Goal: Information Seeking & Learning: Learn about a topic

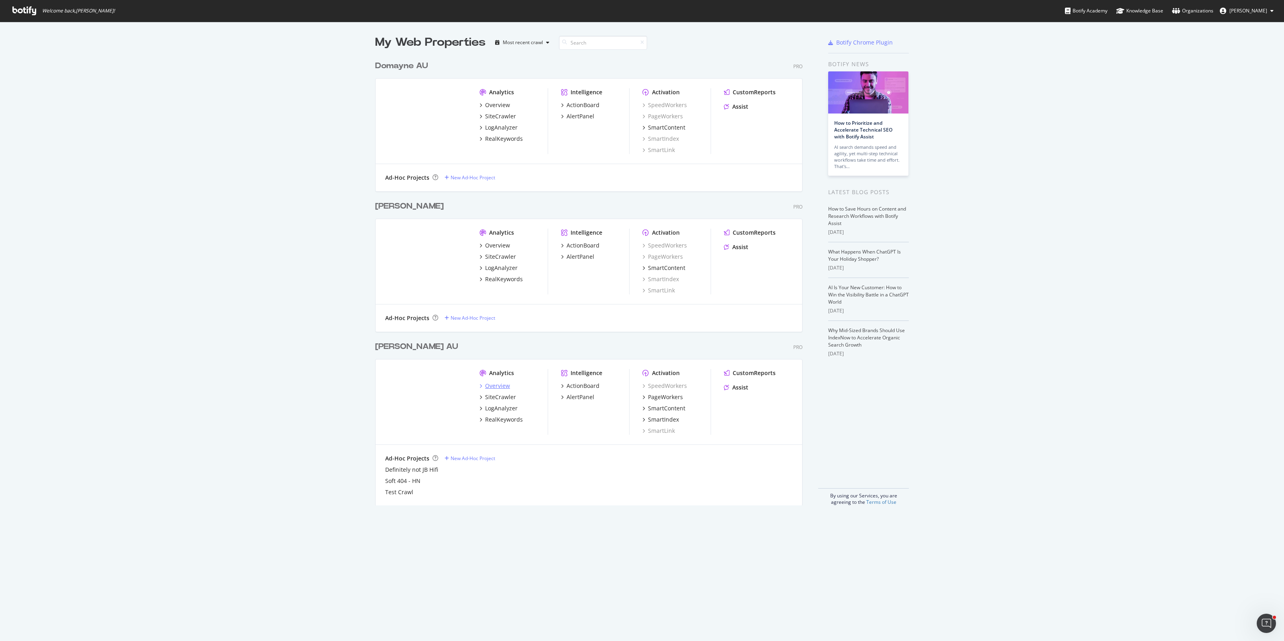
click at [491, 387] on div "Overview" at bounding box center [497, 386] width 25 height 8
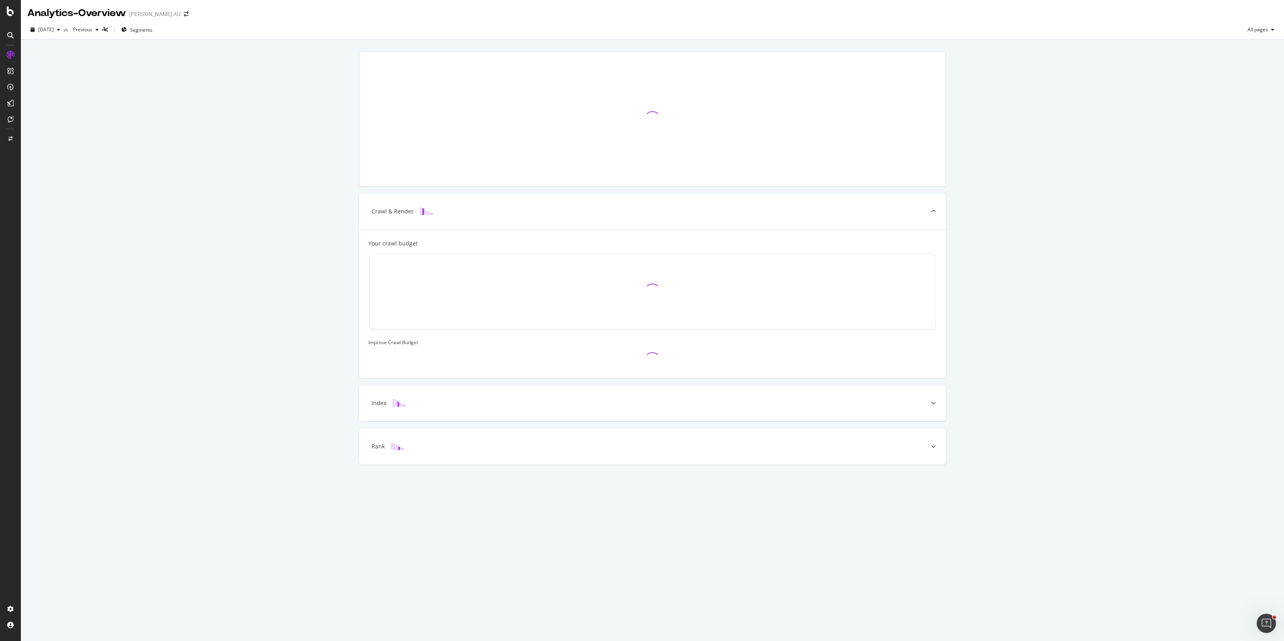
click at [11, 14] on icon at bounding box center [10, 11] width 7 height 10
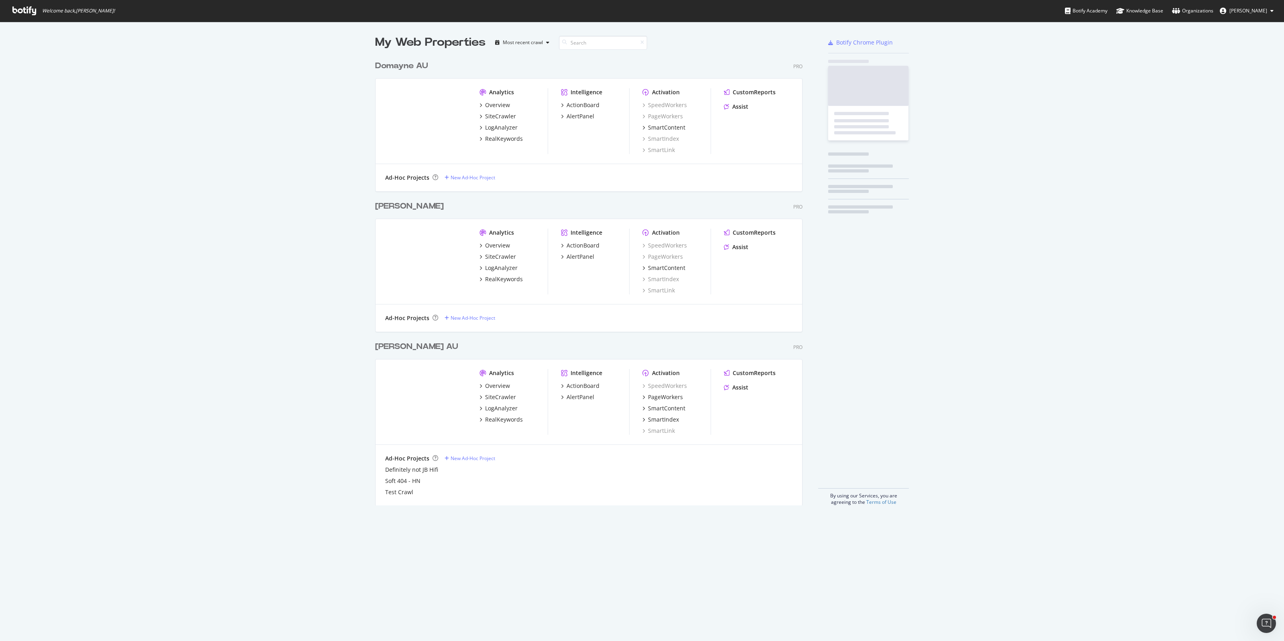
scroll to position [634, 1269]
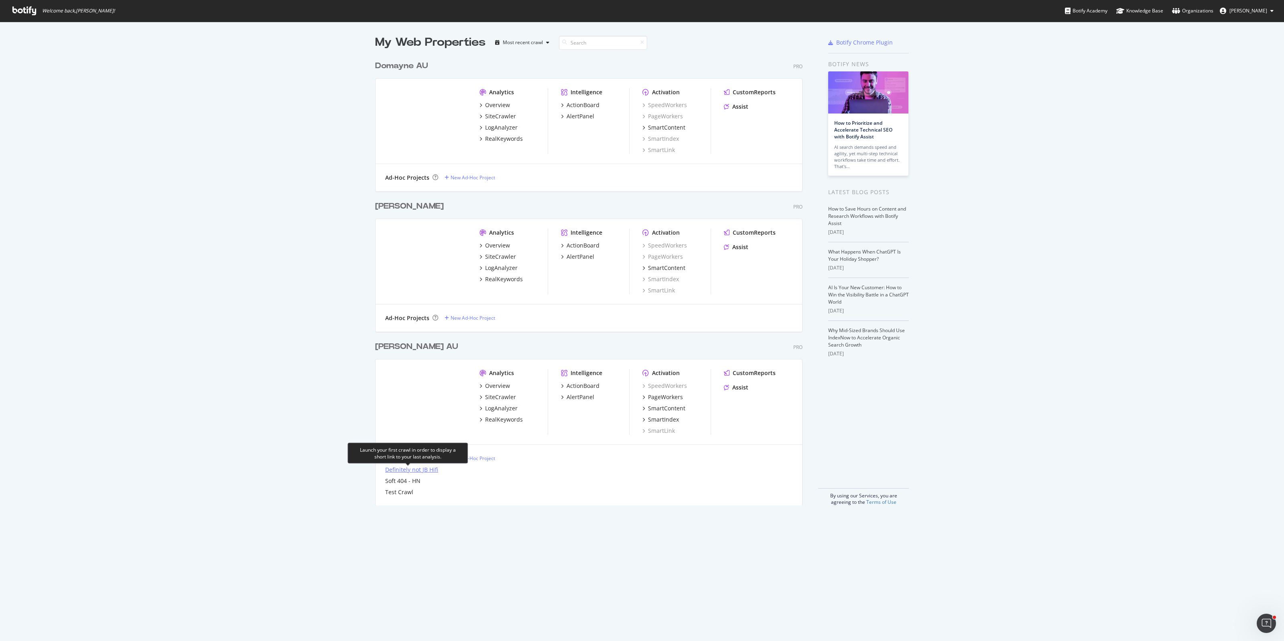
click at [399, 473] on div "Definitely not JB Hifi" at bounding box center [411, 470] width 53 height 8
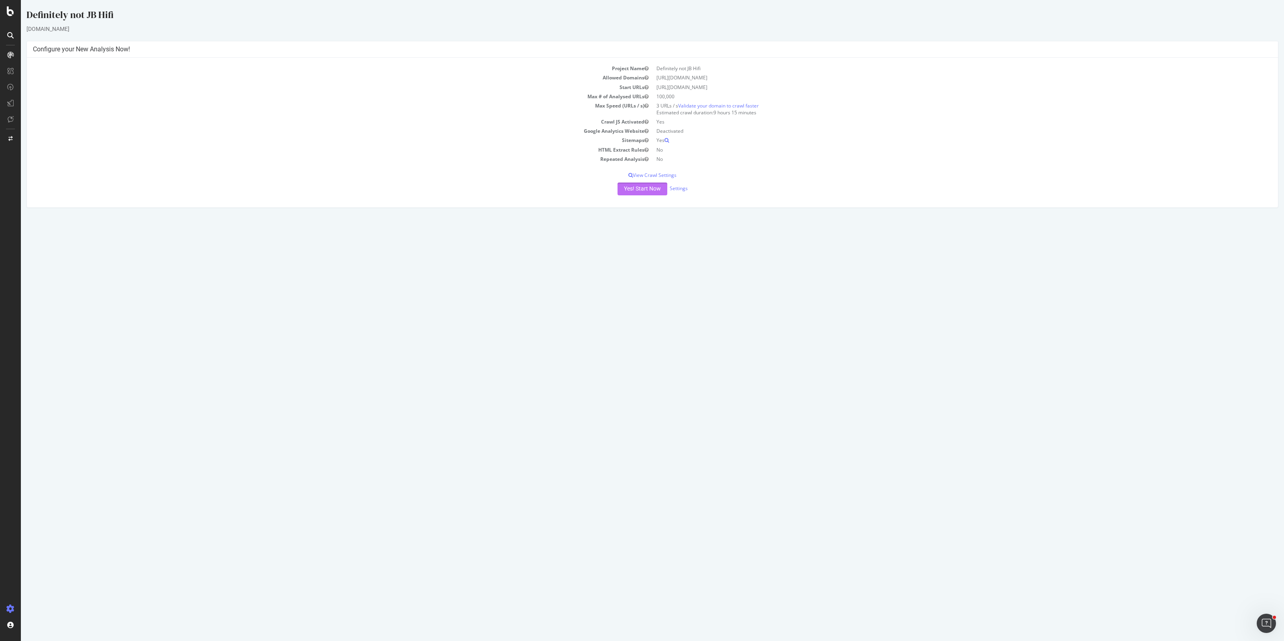
click at [637, 187] on button "Yes! Start Now" at bounding box center [643, 189] width 50 height 13
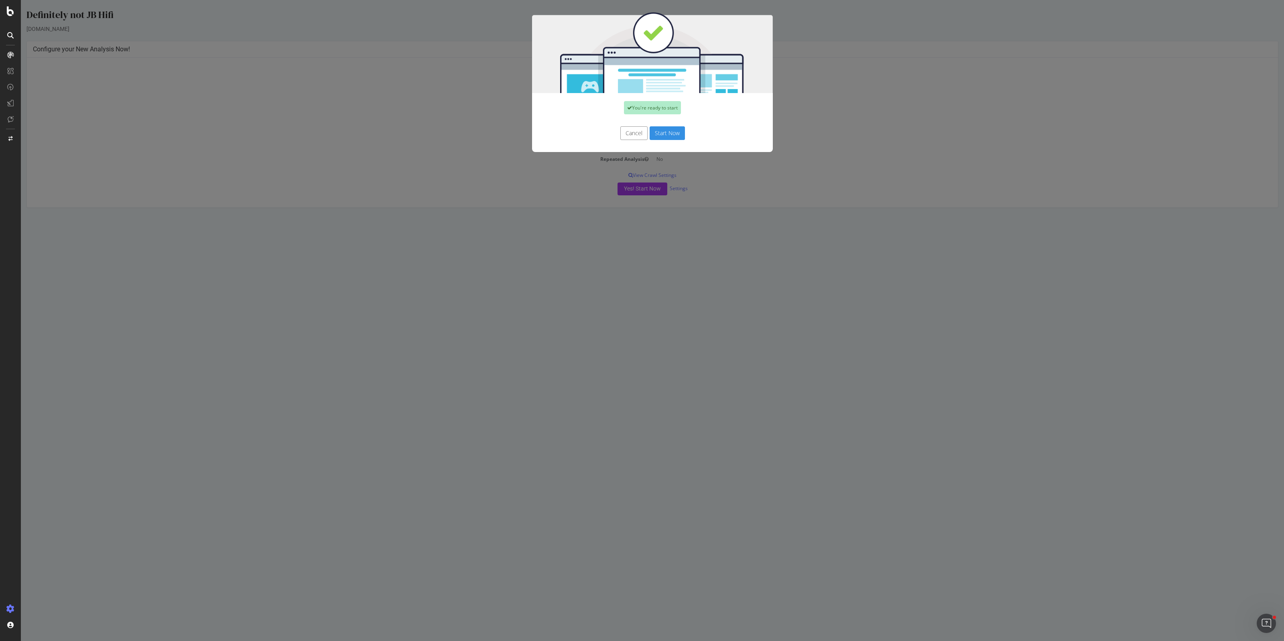
click at [663, 136] on button "Start Now" at bounding box center [667, 133] width 35 height 14
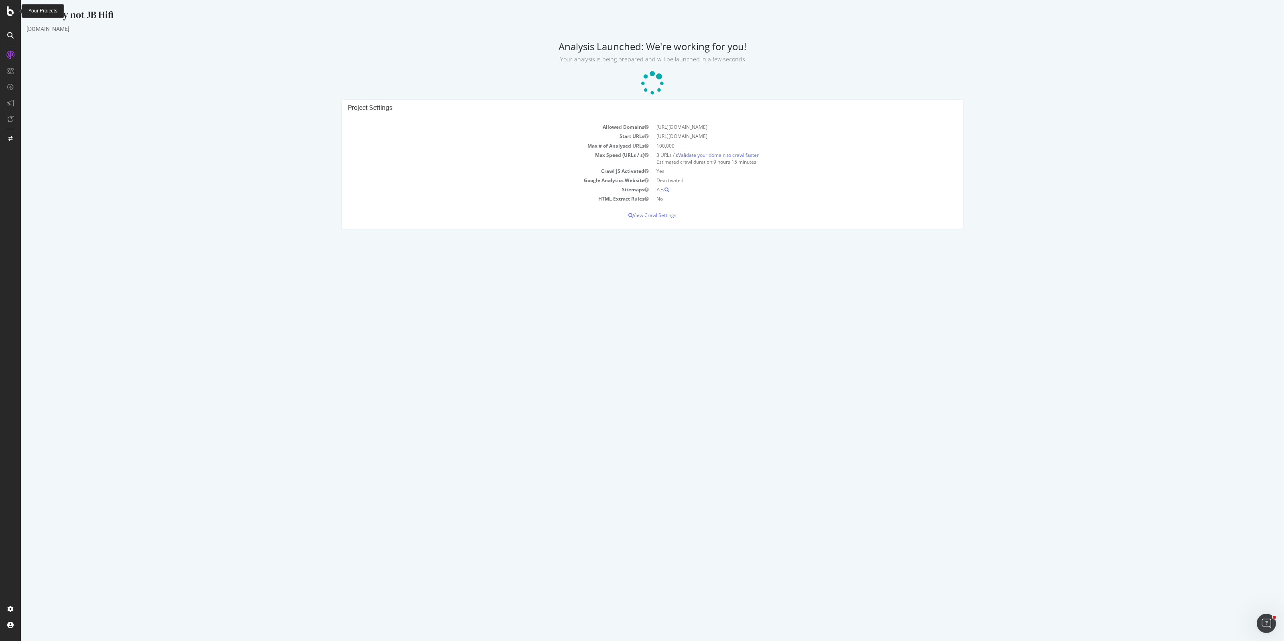
click at [9, 8] on icon at bounding box center [10, 11] width 7 height 10
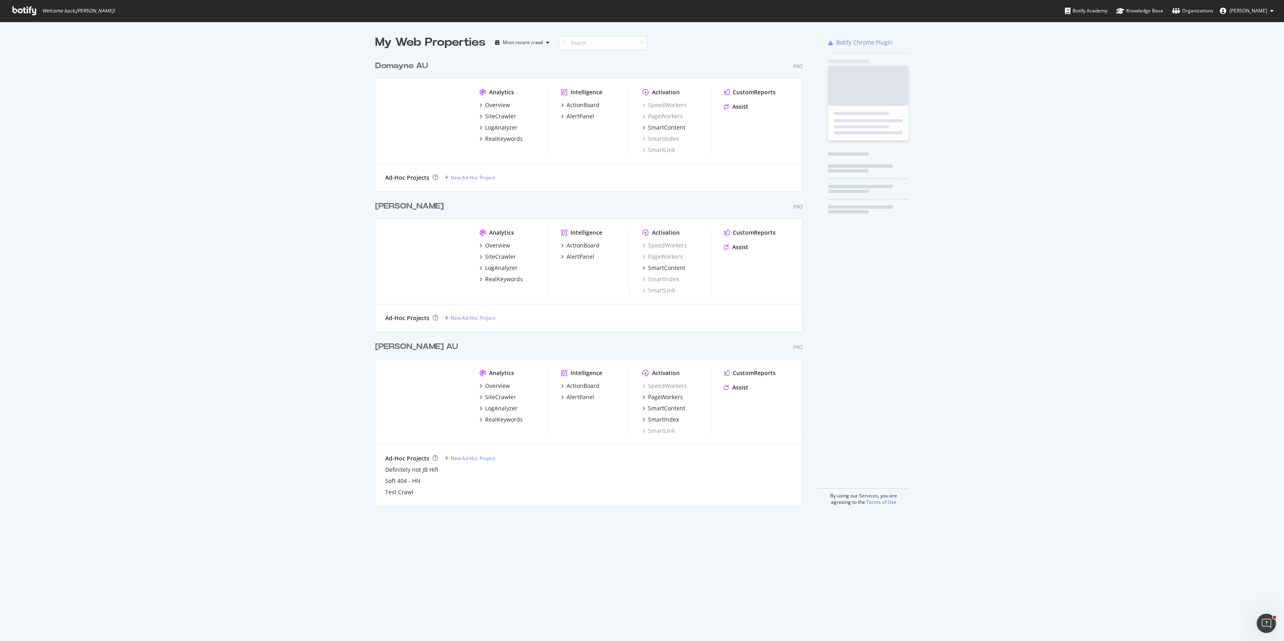
scroll to position [634, 1269]
click at [406, 350] on div "[PERSON_NAME] AU" at bounding box center [416, 347] width 83 height 12
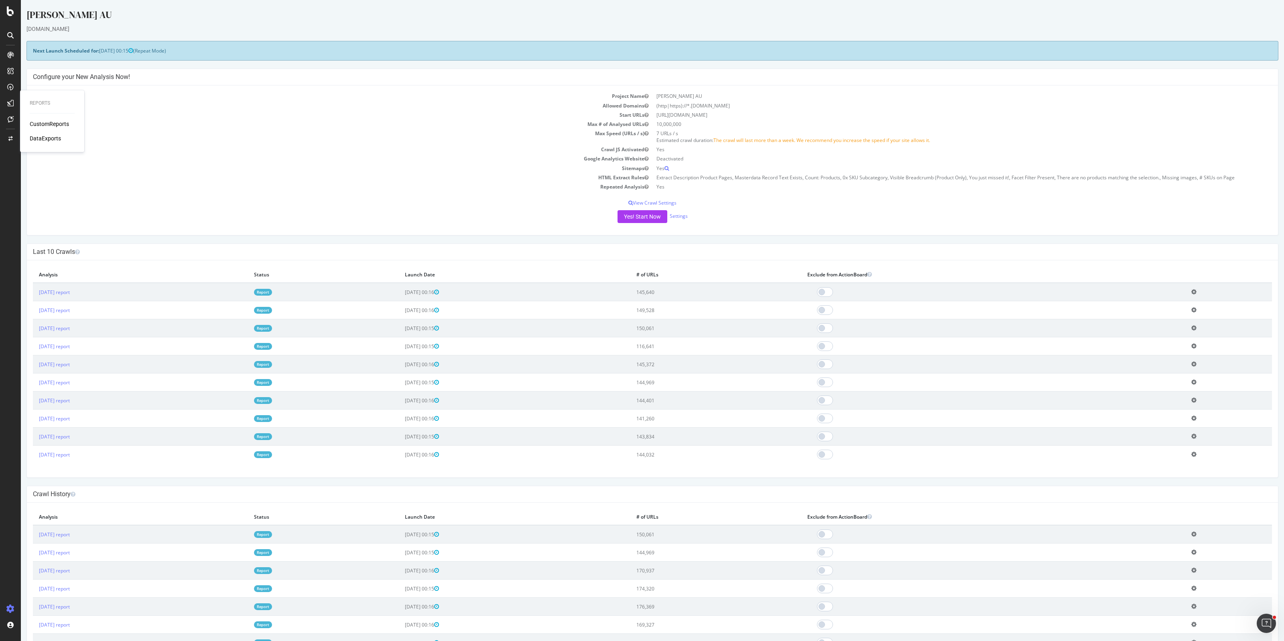
click at [47, 123] on div "CustomReports" at bounding box center [49, 124] width 39 height 8
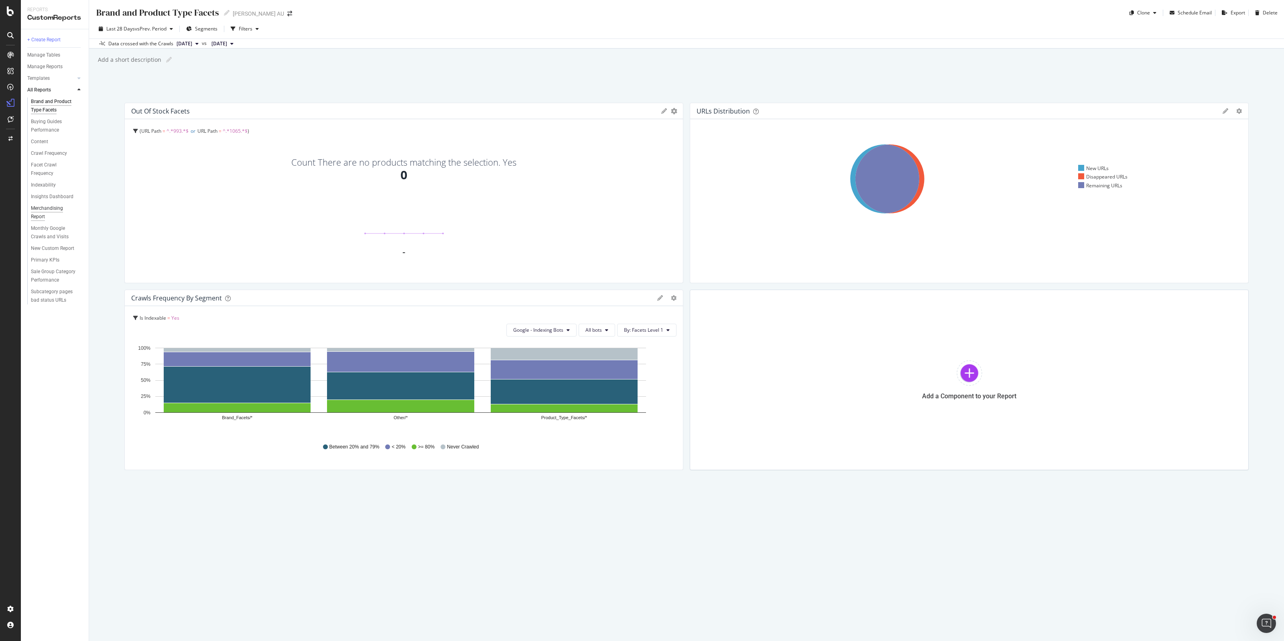
click at [36, 204] on div "Merchandising Report" at bounding box center [53, 212] width 45 height 17
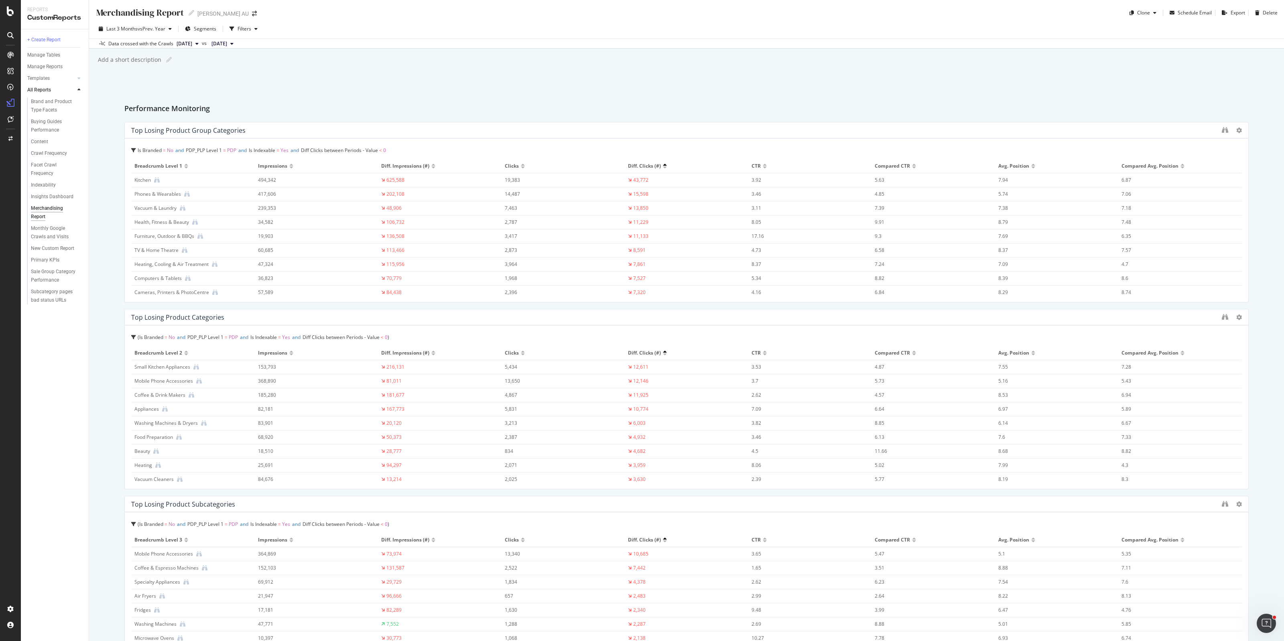
click at [145, 179] on div "Kitchen" at bounding box center [142, 180] width 16 height 7
click at [159, 183] on icon at bounding box center [157, 180] width 6 height 6
click at [63, 292] on div "Subcategory pages bad status URLs" at bounding box center [54, 296] width 47 height 17
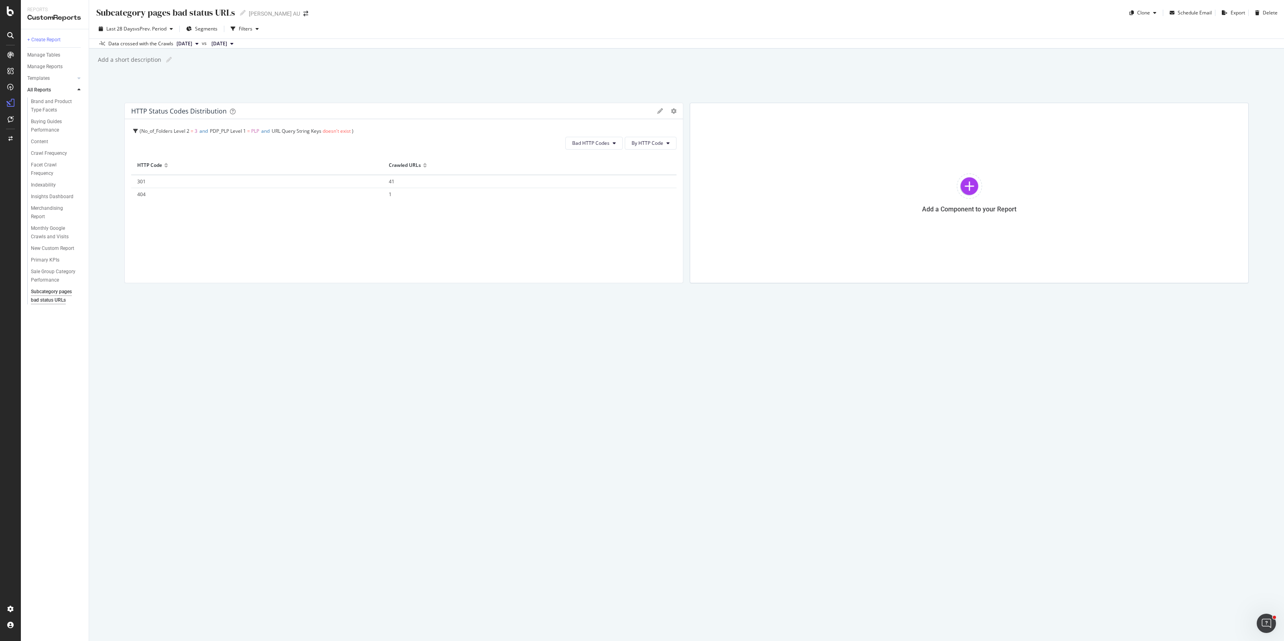
click at [139, 181] on span "301" at bounding box center [141, 181] width 8 height 7
click at [63, 165] on div "SmartContent" at bounding box center [47, 166] width 35 height 8
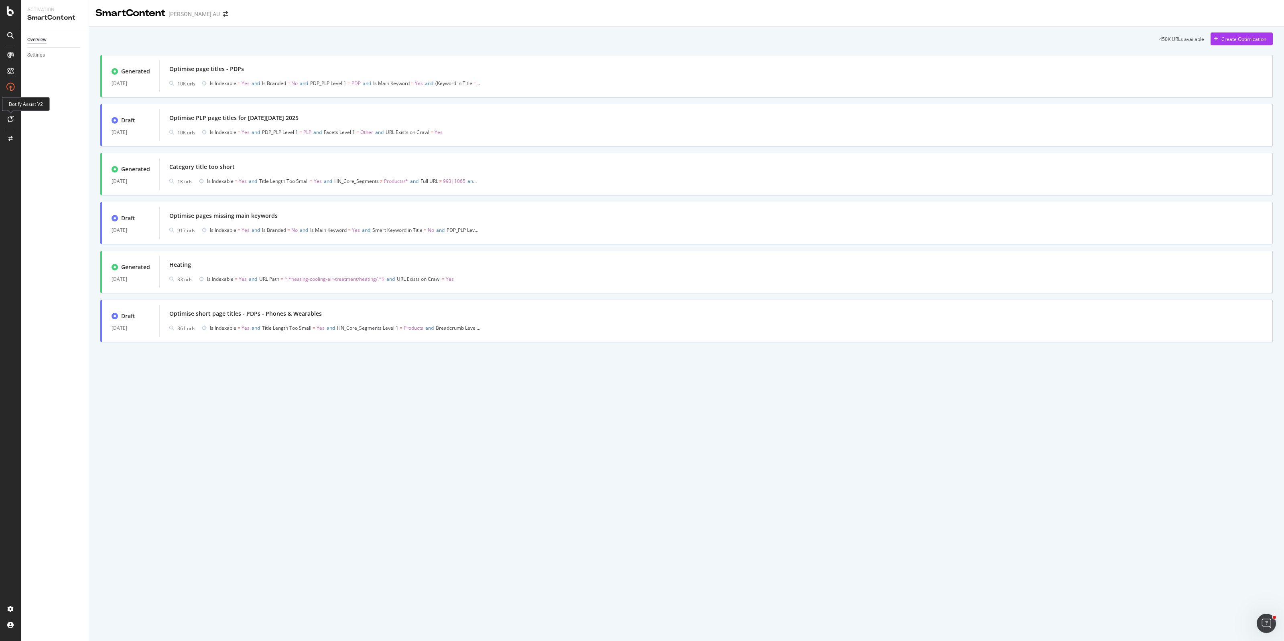
click at [14, 119] on div at bounding box center [10, 119] width 13 height 13
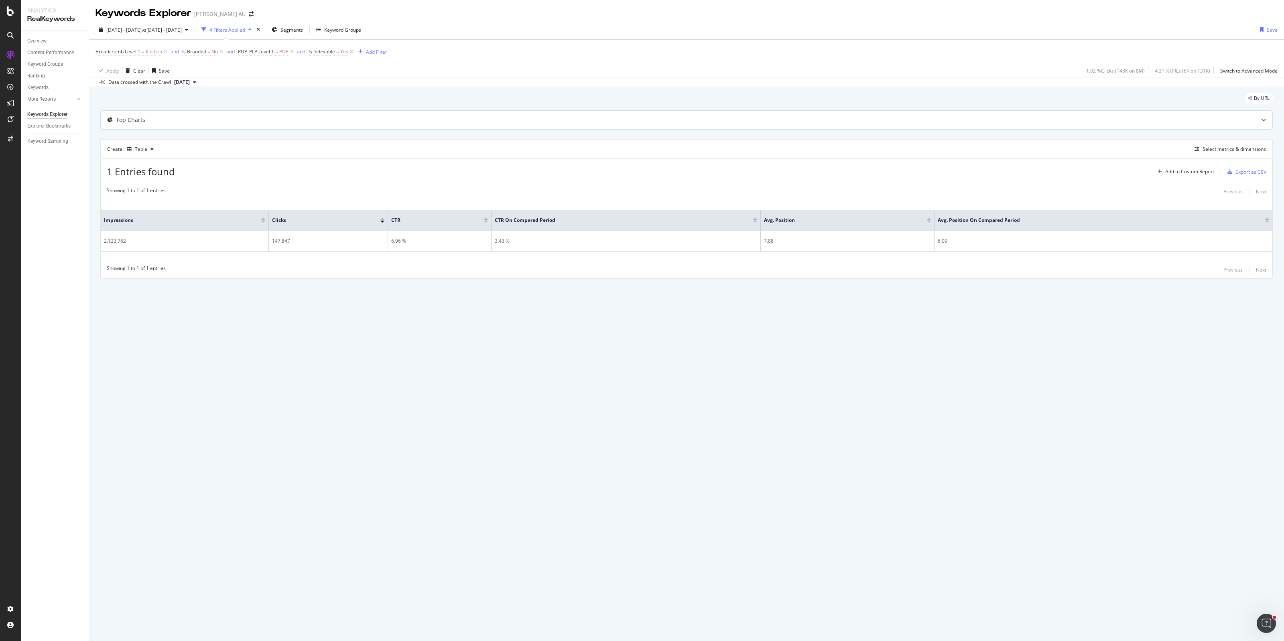
click at [1262, 121] on icon at bounding box center [1264, 120] width 5 height 5
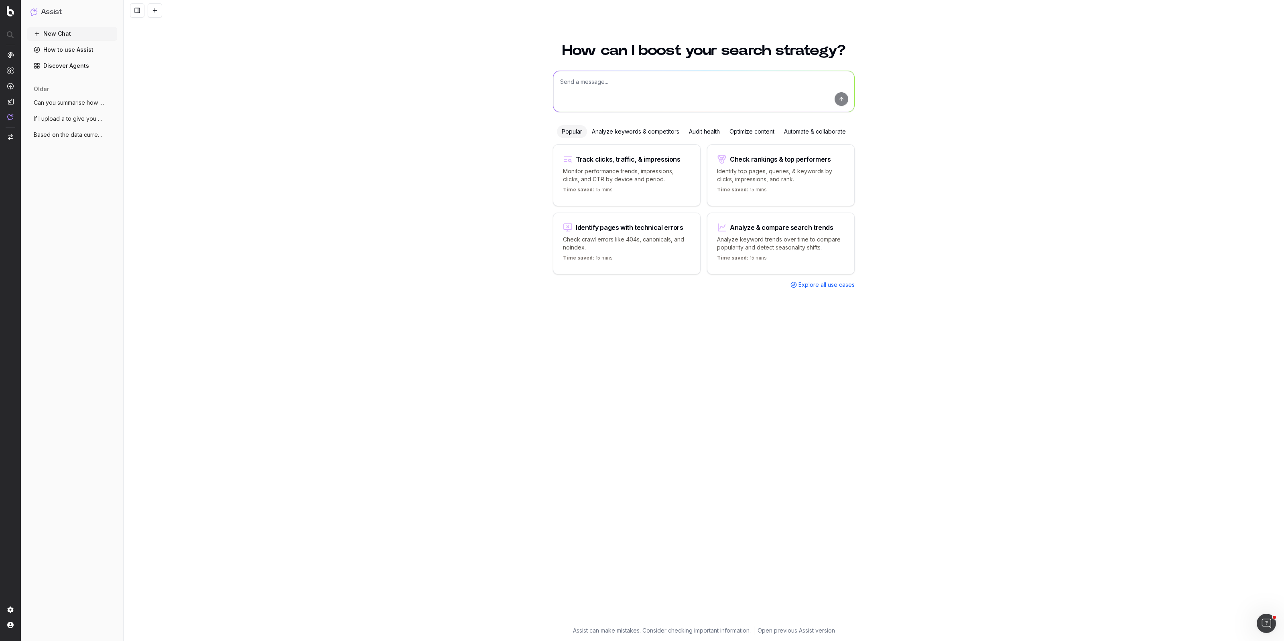
click at [305, 204] on div "How can I boost your search strategy? Popular Analyze keywords & competitors Au…" at bounding box center [704, 338] width 1161 height 608
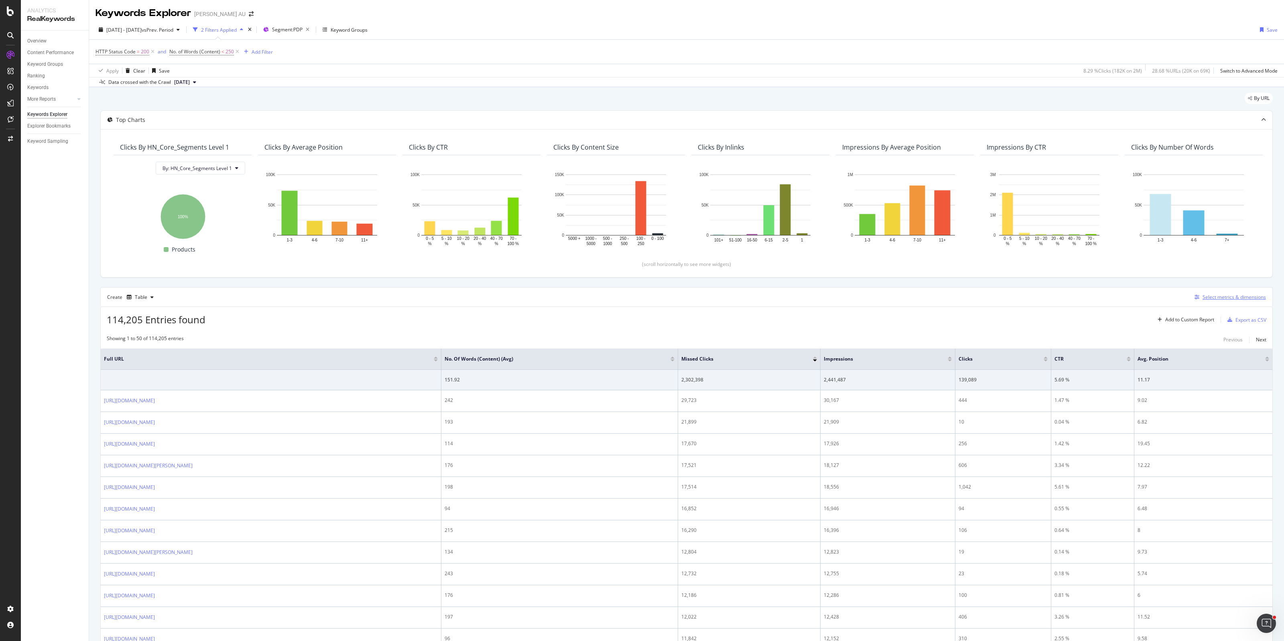
click at [1205, 298] on div "Select metrics & dimensions" at bounding box center [1234, 297] width 63 height 7
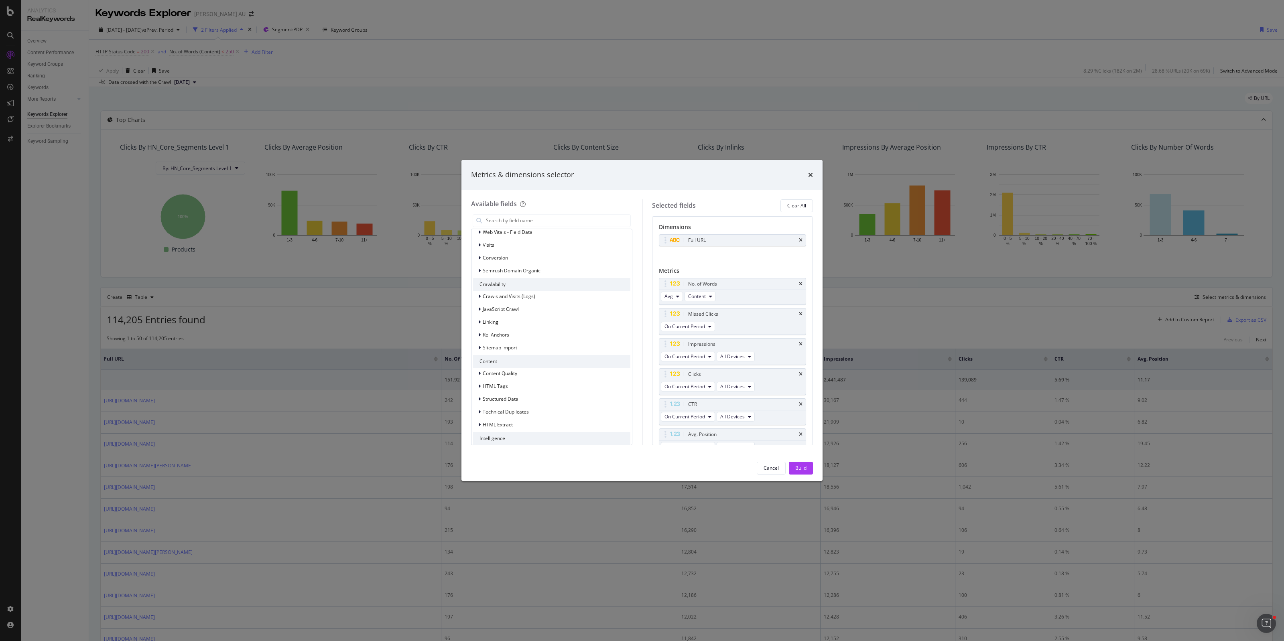
scroll to position [753, 0]
click at [534, 389] on div "Content Quality HTML Tags Structured Data Technical Duplicates HTML Extract" at bounding box center [551, 383] width 157 height 63
click at [533, 385] on div "Structured Data" at bounding box center [551, 383] width 157 height 11
click at [514, 375] on div "Product" at bounding box center [551, 371] width 157 height 11
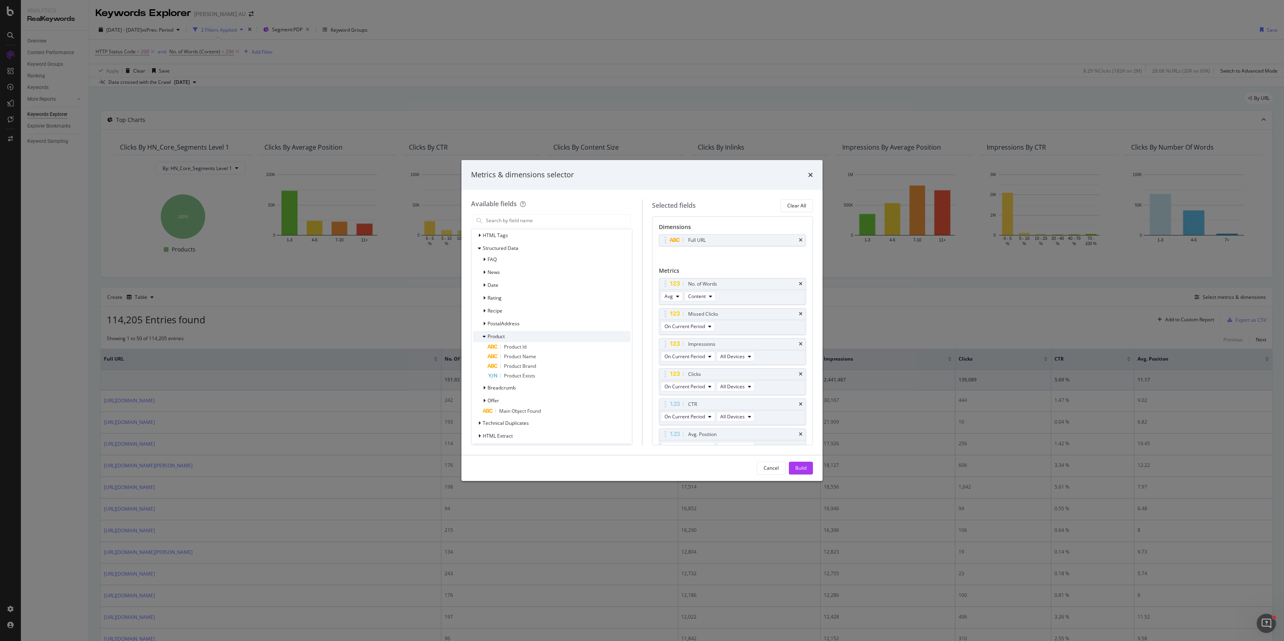
scroll to position [903, 0]
click at [556, 370] on div "Breadcrumb" at bounding box center [551, 372] width 157 height 11
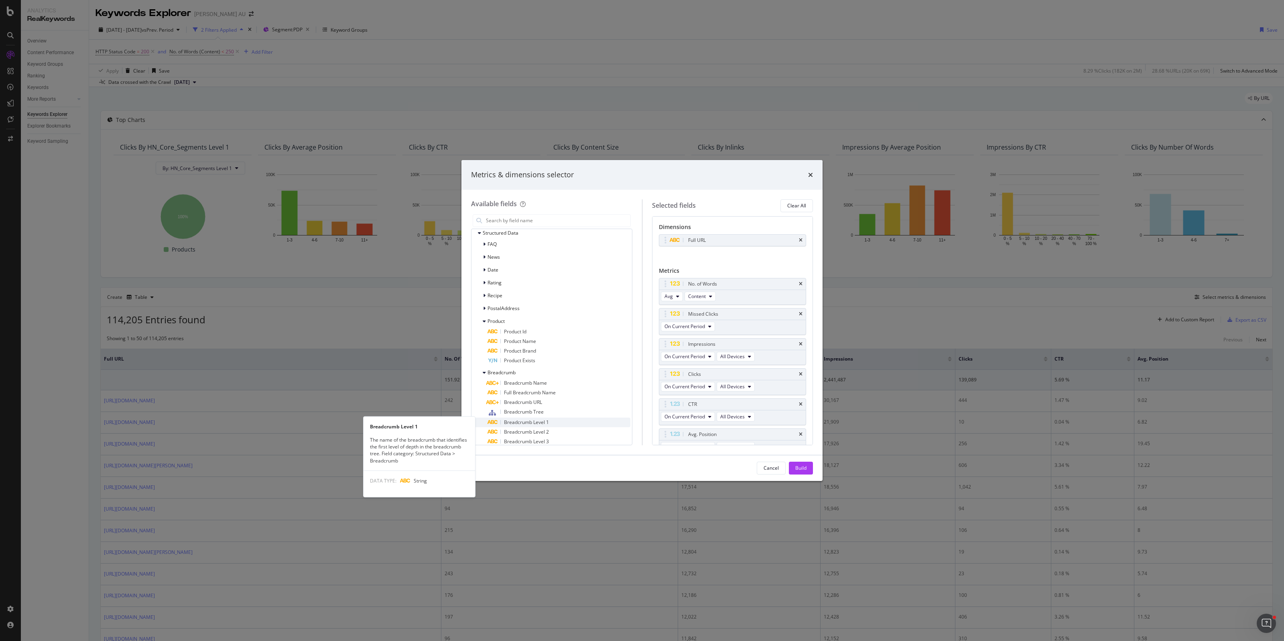
click at [557, 421] on div "Breadcrumb Level 1" at bounding box center [559, 423] width 143 height 10
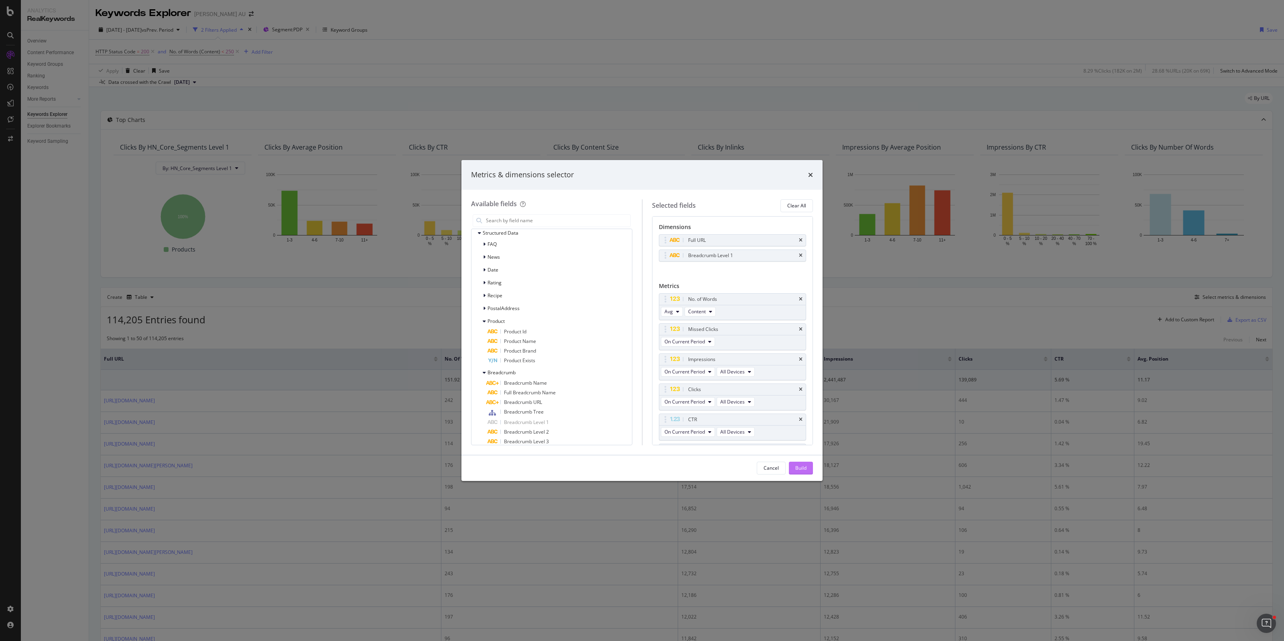
click at [802, 468] on div "Build" at bounding box center [801, 468] width 11 height 7
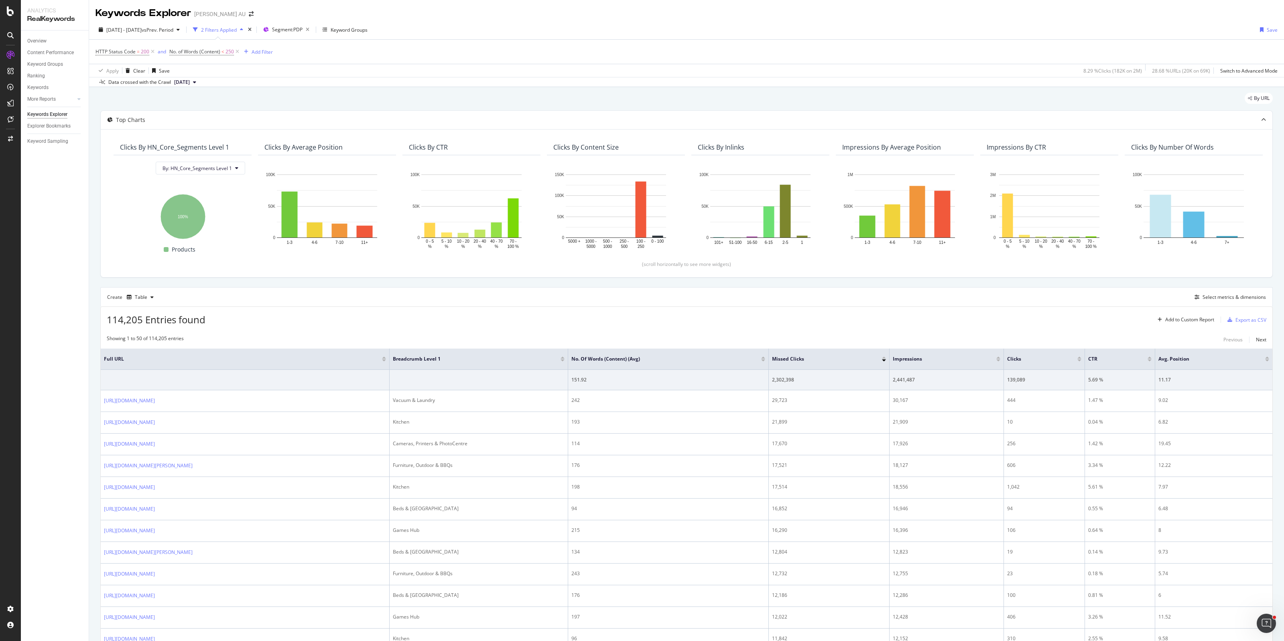
click at [264, 45] on div "HTTP Status Code = 200 and No. of Words (Content) < 250 Add Filter" at bounding box center [687, 52] width 1183 height 24
click at [267, 49] on div "Add Filter" at bounding box center [262, 52] width 21 height 7
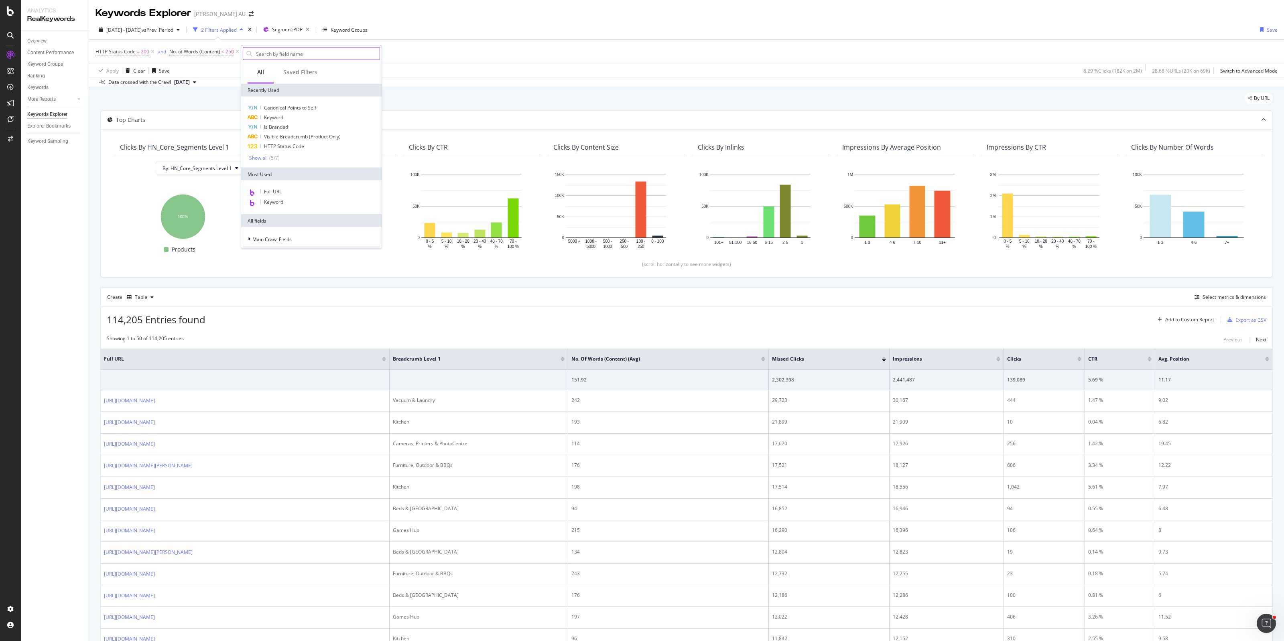
click at [291, 53] on input "text" at bounding box center [317, 54] width 124 height 12
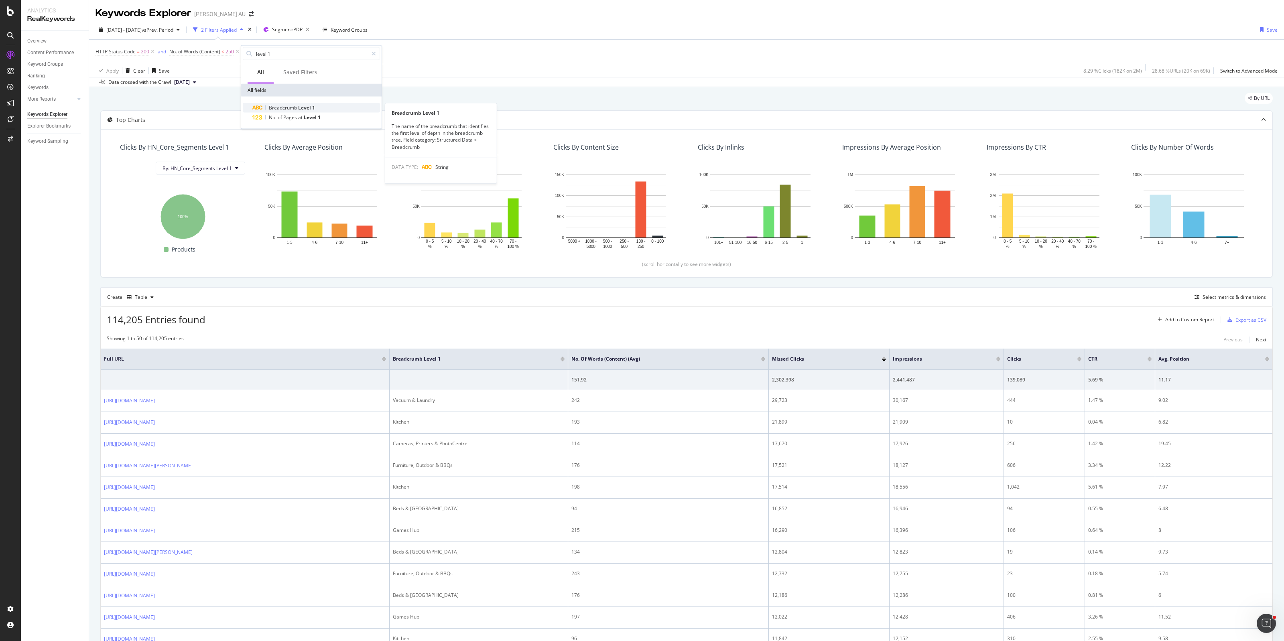
type input "level 1"
click at [297, 104] on span "Breadcrumb" at bounding box center [283, 107] width 29 height 7
click at [274, 89] on input "text" at bounding box center [292, 86] width 88 height 13
type input "Furniture, Outdoor & BBQs"
click at [334, 104] on div "Apply" at bounding box center [330, 103] width 12 height 7
